Goal: Task Accomplishment & Management: Manage account settings

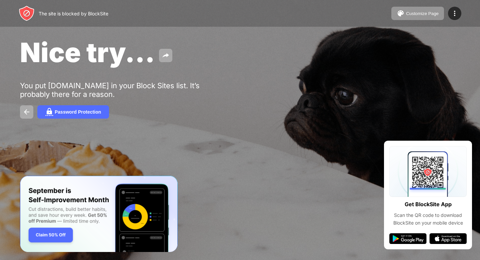
click at [112, 7] on div "The site is blocked by BlockSite Customize Page Edit Block List Redirect Custom…" at bounding box center [240, 13] width 480 height 27
click at [93, 14] on div "The site is blocked by BlockSite" at bounding box center [74, 14] width 70 height 6
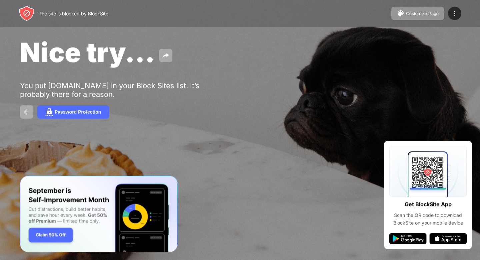
click at [93, 14] on div "The site is blocked by BlockSite" at bounding box center [74, 14] width 70 height 6
drag, startPoint x: 100, startPoint y: 30, endPoint x: 119, endPoint y: 8, distance: 29.1
click at [119, 8] on div "The site is blocked by BlockSite Customize Page Edit Block List Redirect Custom…" at bounding box center [240, 130] width 480 height 260
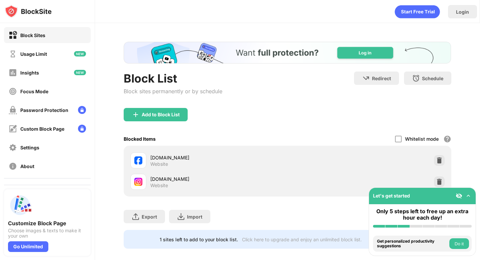
scroll to position [7, 0]
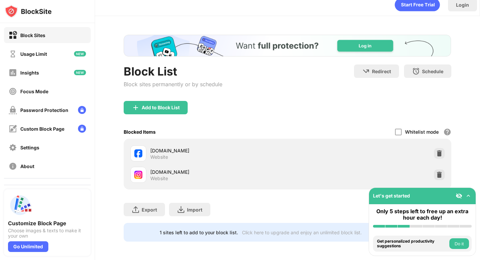
click at [468, 195] on img at bounding box center [468, 195] width 7 height 7
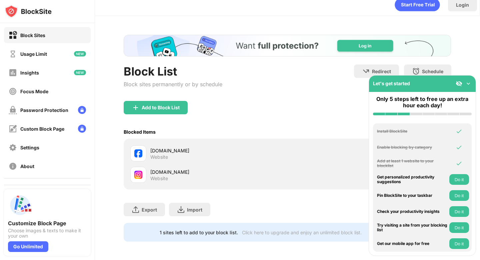
click at [306, 179] on div "instagram.com Website" at bounding box center [288, 174] width 320 height 21
click at [470, 82] on img at bounding box center [468, 83] width 7 height 7
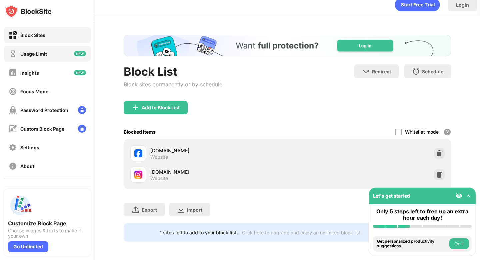
click at [39, 47] on div "Usage Limit" at bounding box center [47, 54] width 87 height 16
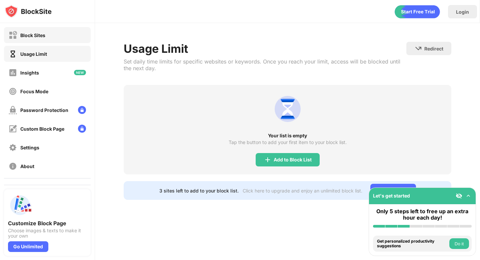
click at [39, 38] on div "Block Sites" at bounding box center [27, 35] width 37 height 8
